Goal: Check status

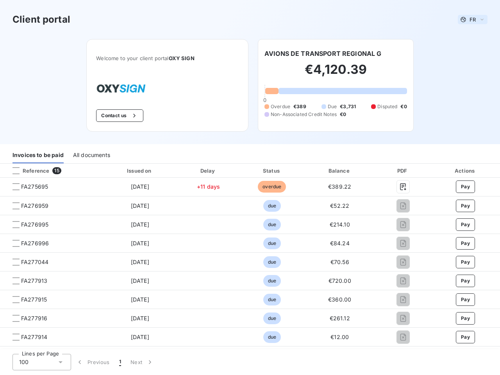
click at [470, 20] on span "FR" at bounding box center [473, 19] width 6 height 6
click at [115, 116] on button "Contact us" at bounding box center [119, 115] width 47 height 13
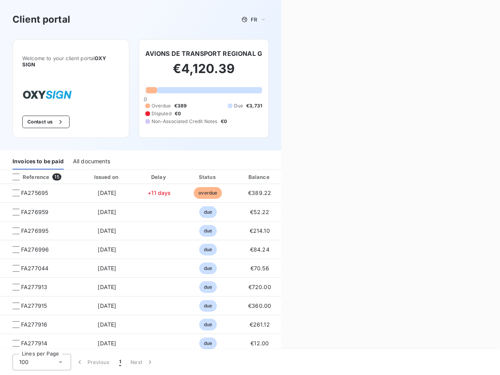
click at [320, 54] on div "Contact us Fill out the form below, and a member of our team will get back to y…" at bounding box center [390, 187] width 219 height 375
click at [38, 155] on div "Invoices to be paid" at bounding box center [38, 161] width 51 height 16
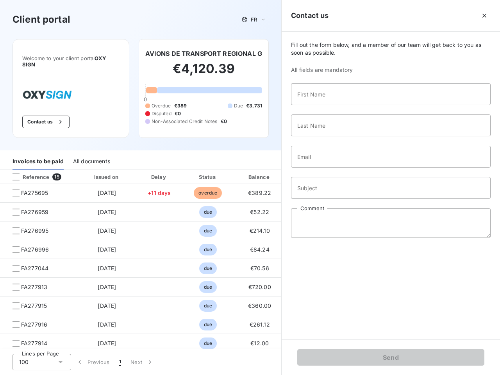
click at [91, 155] on div "All documents" at bounding box center [91, 161] width 37 height 16
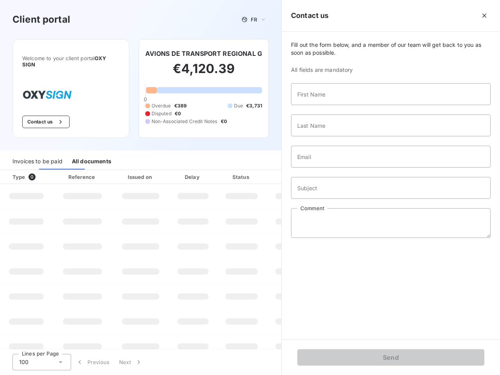
click at [50, 171] on th "Type 0" at bounding box center [26, 177] width 53 height 14
click at [16, 171] on th "Type 0" at bounding box center [26, 177] width 53 height 14
click at [138, 171] on th "Issued on" at bounding box center [140, 177] width 57 height 14
click at [205, 171] on th "Delay" at bounding box center [193, 177] width 48 height 14
click at [268, 171] on th "Amount" at bounding box center [292, 177] width 53 height 14
